Goal: Information Seeking & Learning: Find specific fact

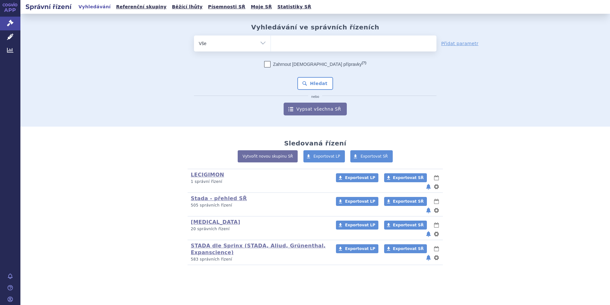
click at [284, 43] on ul at bounding box center [354, 41] width 166 height 13
click at [271, 43] on select at bounding box center [271, 43] width 0 height 16
type input "ox"
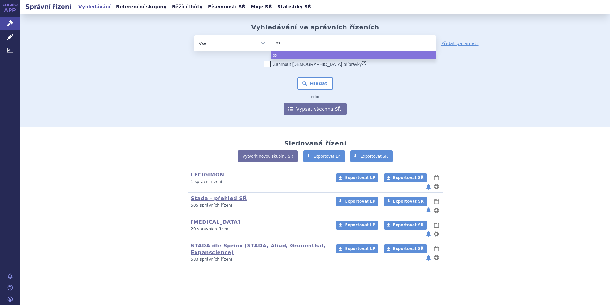
type input "oxy"
type input "oxyko"
type input "oxykodo"
type input "oxykodon"
select select "oxykodon"
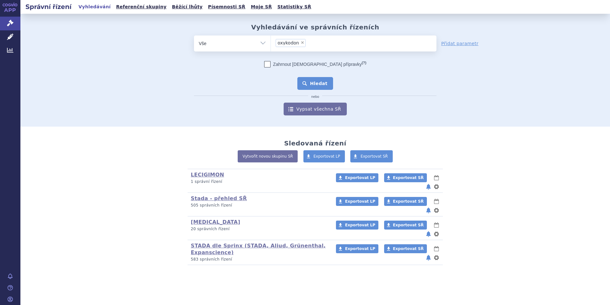
click at [315, 80] on button "Hledat" at bounding box center [316, 83] width 36 height 13
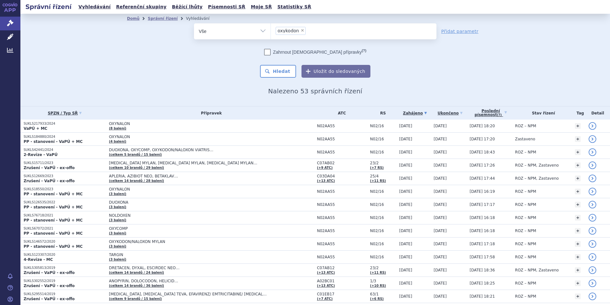
click at [301, 30] on span "×" at bounding box center [303, 30] width 4 height 4
click at [271, 30] on select "oxykodon" at bounding box center [271, 31] width 0 height 16
select select
